Goal: Task Accomplishment & Management: Manage account settings

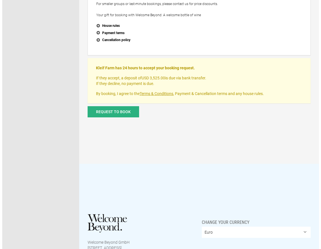
scroll to position [254, 0]
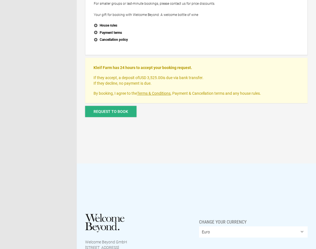
click at [99, 114] on button "Request to book" at bounding box center [110, 111] width 51 height 11
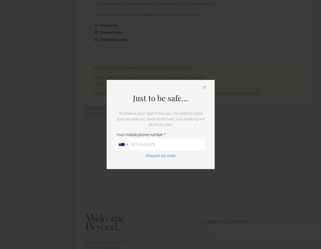
click at [201, 87] on div "Just to be safe… To reserve your spot in the sun, we need to make sure you are …" at bounding box center [160, 124] width 108 height 89
click at [207, 85] on div "Just to be safe… To reserve your spot in the sun, we need to make sure you are …" at bounding box center [160, 124] width 108 height 89
click at [204, 85] on div "Just to be safe… To reserve your spot in the sun, we need to make sure you are …" at bounding box center [160, 124] width 108 height 89
click at [203, 87] on icon at bounding box center [204, 88] width 4 height 4
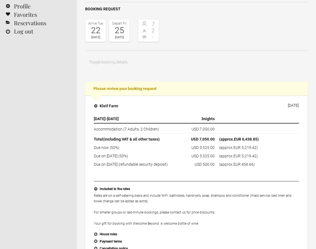
scroll to position [0, 0]
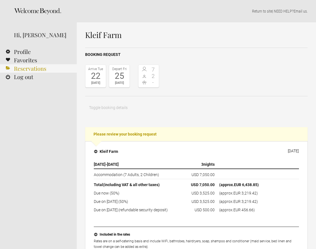
click at [20, 66] on link "Reservations" at bounding box center [38, 68] width 77 height 8
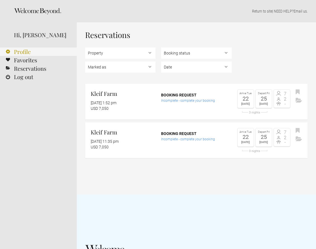
click at [23, 51] on link "Profile" at bounding box center [38, 52] width 77 height 8
click at [36, 59] on link "Favorites" at bounding box center [38, 60] width 77 height 8
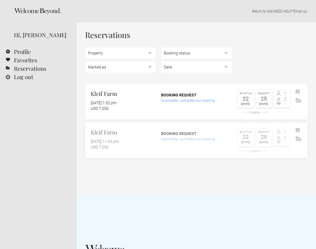
click at [181, 144] on link "Kleif Farm [DATE] 11:35 pm USD 7,050 Booking request Incomplete - complete your…" at bounding box center [196, 140] width 223 height 36
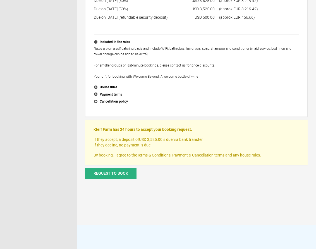
scroll to position [311, 0]
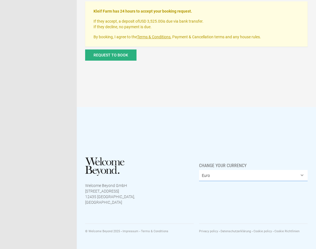
click at [241, 181] on select "Euro British Pound Sterling United States Dollar Argentine Peso Australian Doll…" at bounding box center [253, 175] width 109 height 11
select select "AUD"
click at [199, 176] on select "Euro British Pound Sterling United States Dollar Argentine Peso Australian Doll…" at bounding box center [253, 175] width 109 height 11
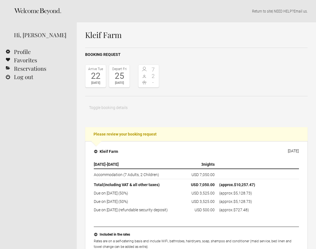
click at [217, 111] on div "Toggle booking details Property [GEOGRAPHIC_DATA] Reference # 22195 The propert…" at bounding box center [196, 107] width 223 height 11
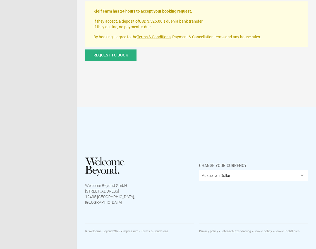
scroll to position [311, 0]
click at [227, 179] on select "Euro British Pound Sterling United States Dollar Argentine Peso Australian Doll…" at bounding box center [253, 175] width 109 height 11
click at [199, 176] on select "Euro British Pound Sterling United States Dollar Argentine Peso Australian Doll…" at bounding box center [253, 175] width 109 height 11
click at [206, 65] on div "Request to book" at bounding box center [196, 57] width 223 height 16
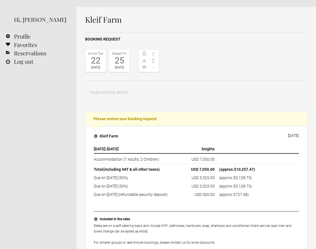
scroll to position [0, 0]
